Goal: Task Accomplishment & Management: Use online tool/utility

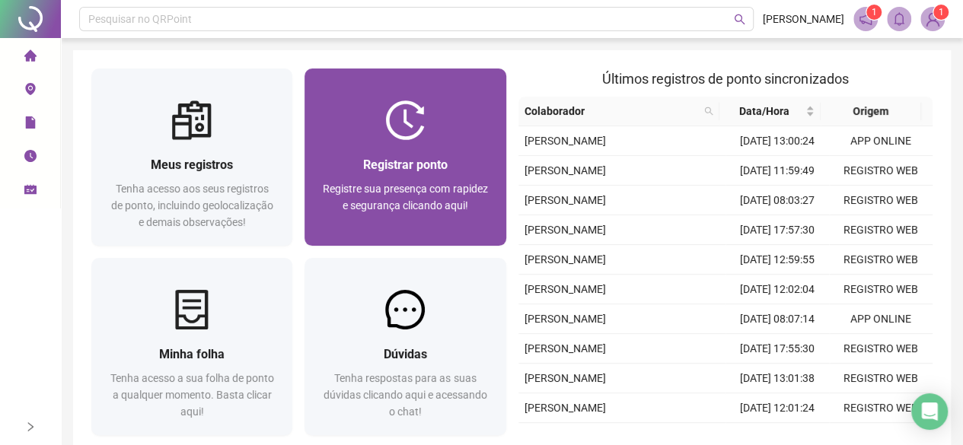
click at [412, 224] on div "Registre sua presença com rapidez e segurança clicando aqui!" at bounding box center [405, 205] width 164 height 50
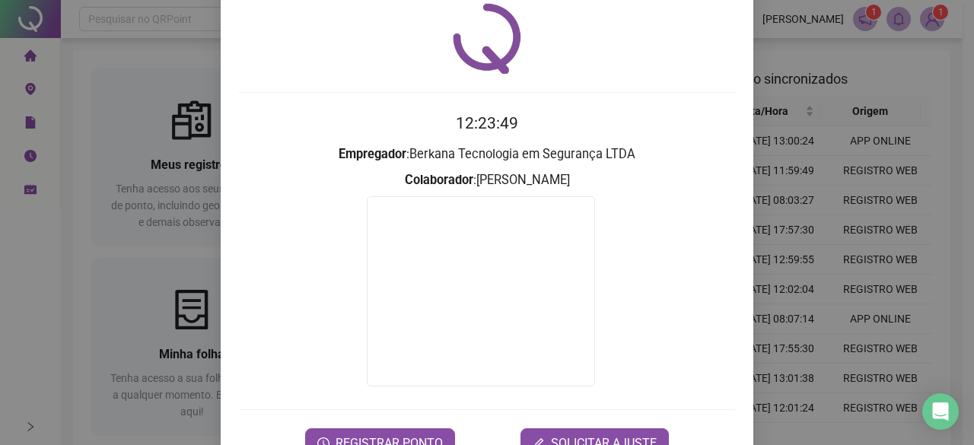
scroll to position [76, 0]
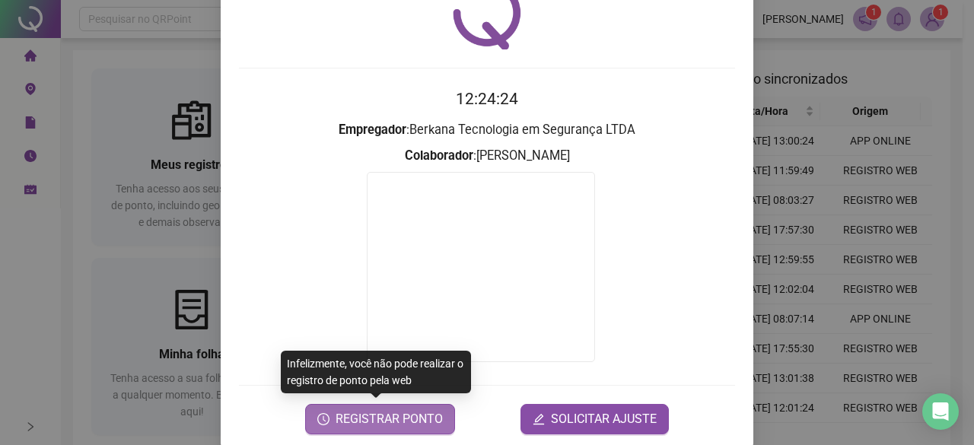
click at [362, 412] on span "REGISTRAR PONTO" at bounding box center [389, 419] width 107 height 18
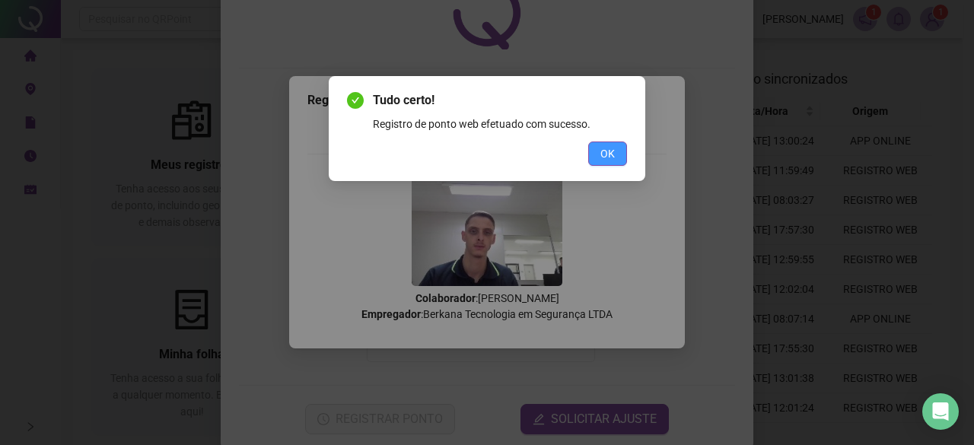
click at [619, 158] on button "OK" at bounding box center [607, 154] width 39 height 24
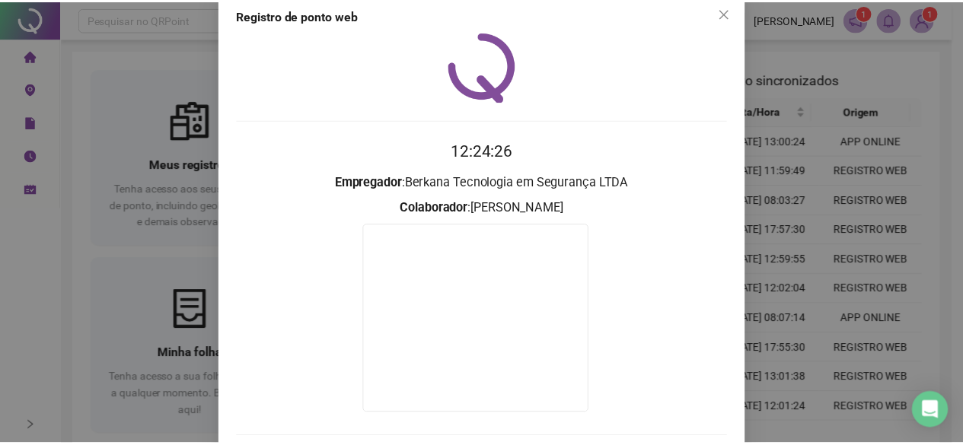
scroll to position [0, 0]
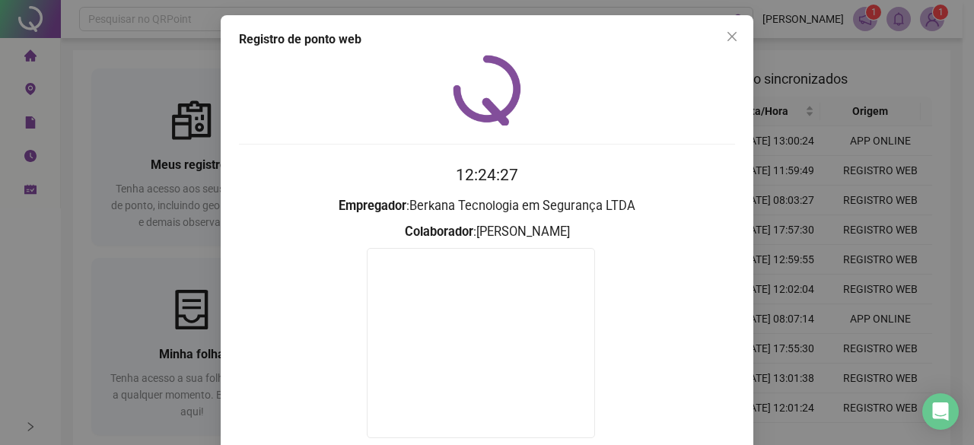
drag, startPoint x: 544, startPoint y: 313, endPoint x: 744, endPoint y: 28, distance: 347.9
click at [744, 27] on div "Registro de ponto web 12:24:27 Empregador : Berkana Tecnologia em Segurança LTD…" at bounding box center [487, 270] width 533 height 511
click at [731, 34] on icon "close" at bounding box center [732, 36] width 12 height 12
